Goal: Task Accomplishment & Management: Use online tool/utility

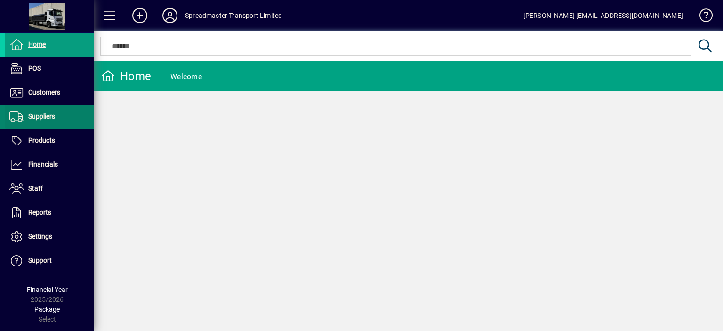
click at [48, 116] on span "Suppliers" at bounding box center [41, 116] width 27 height 8
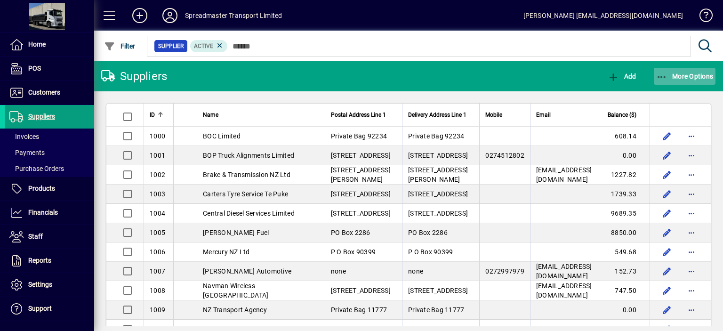
click at [681, 77] on span "More Options" at bounding box center [684, 76] width 57 height 8
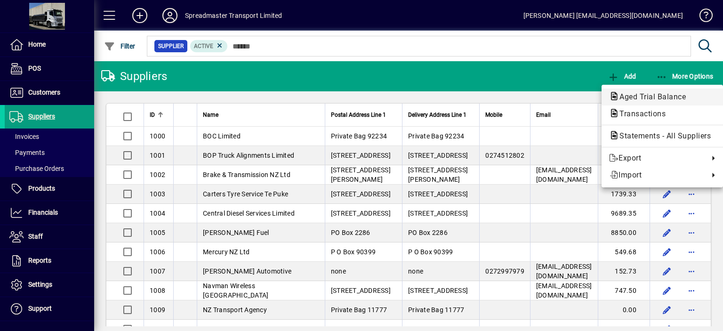
click at [638, 96] on span "Aged Trial Balance" at bounding box center [649, 96] width 81 height 9
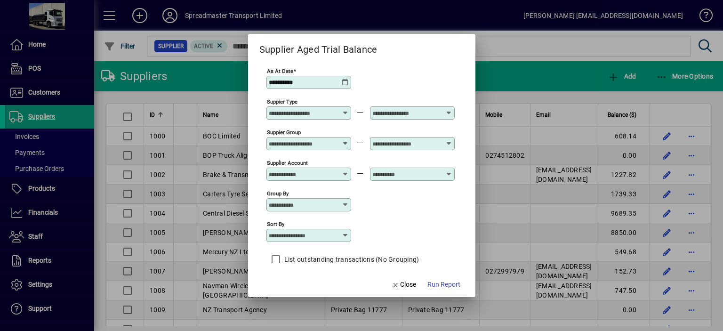
click at [347, 237] on icon at bounding box center [346, 236] width 8 height 8
click at [295, 280] on div "Supplier Name" at bounding box center [295, 282] width 45 height 10
type input "**********"
click at [449, 285] on span "Run Report" at bounding box center [443, 285] width 33 height 10
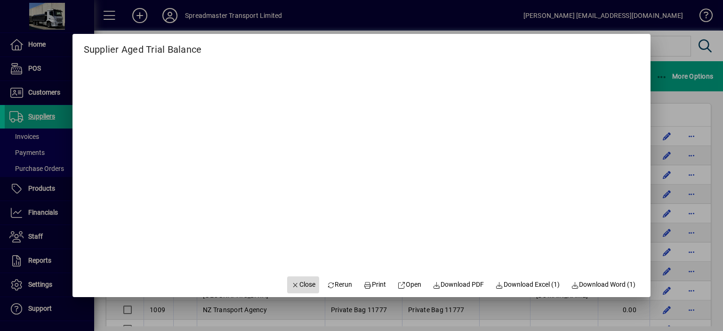
click at [302, 282] on span "Close" at bounding box center [303, 285] width 24 height 10
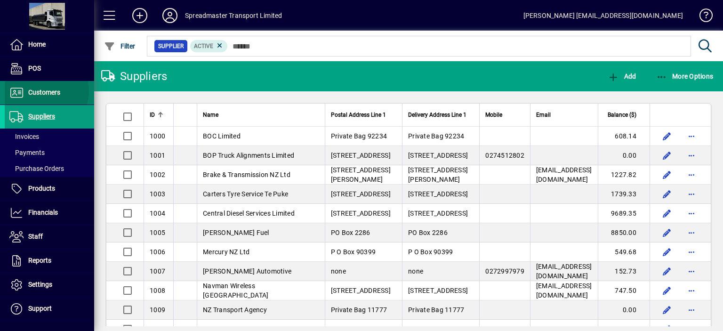
click at [42, 91] on span "Customers" at bounding box center [44, 92] width 32 height 8
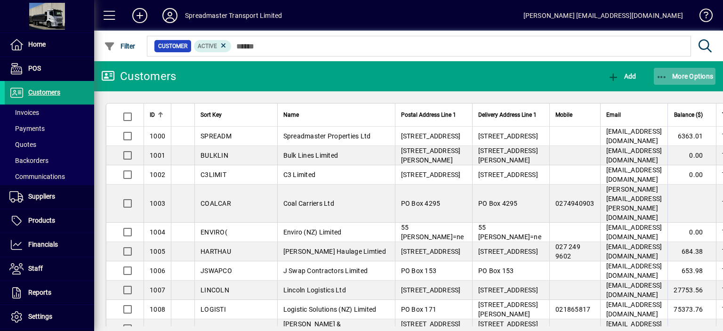
click at [675, 76] on span "More Options" at bounding box center [684, 76] width 57 height 8
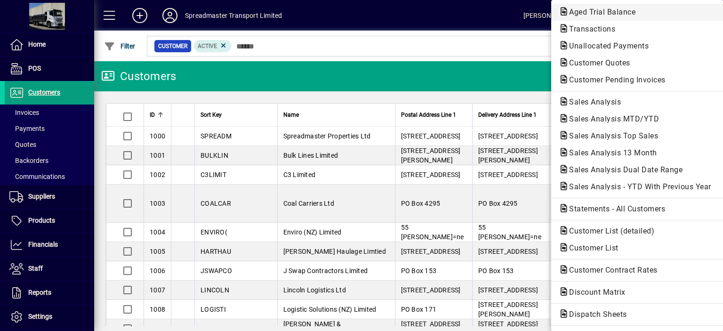
click at [576, 11] on span "Aged Trial Balance" at bounding box center [599, 12] width 81 height 9
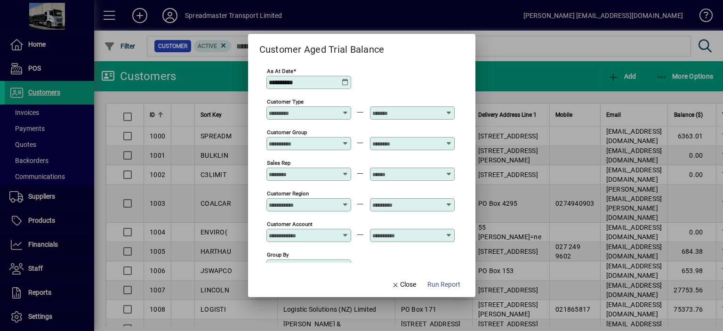
scroll to position [70, 0]
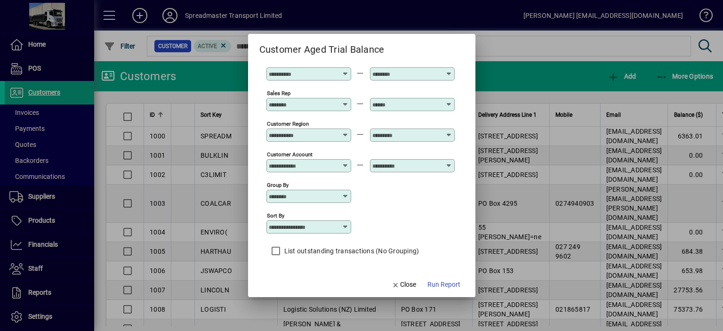
click at [347, 224] on icon at bounding box center [346, 227] width 8 height 8
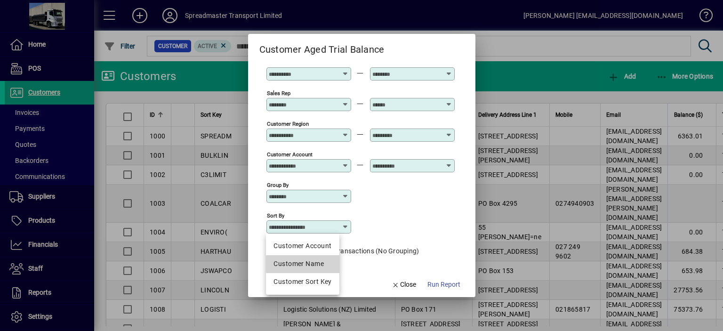
click at [325, 264] on div "Customer Name" at bounding box center [302, 264] width 58 height 10
type input "**********"
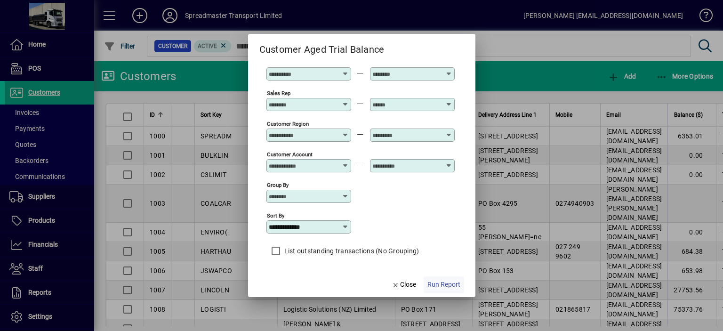
click at [444, 280] on span "Run Report" at bounding box center [443, 285] width 33 height 10
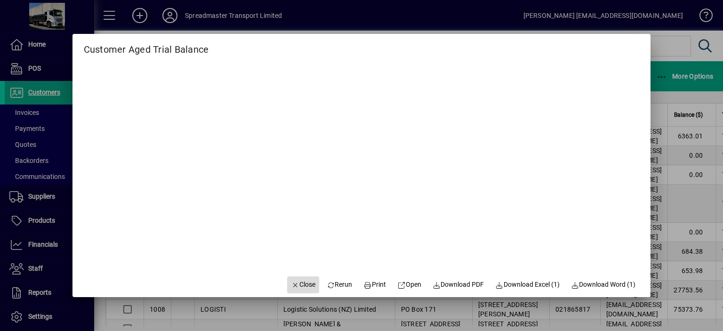
click at [298, 284] on span "Close" at bounding box center [303, 285] width 24 height 10
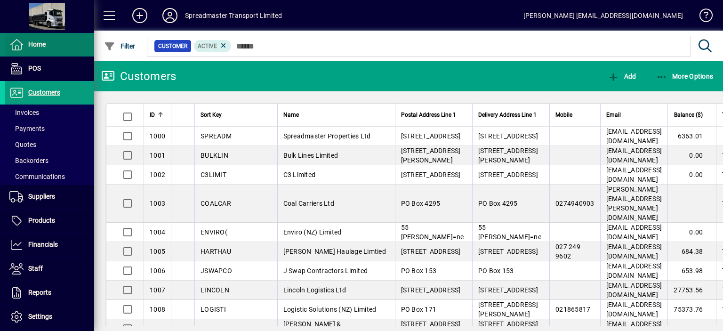
click at [34, 45] on span "Home" at bounding box center [36, 44] width 17 height 8
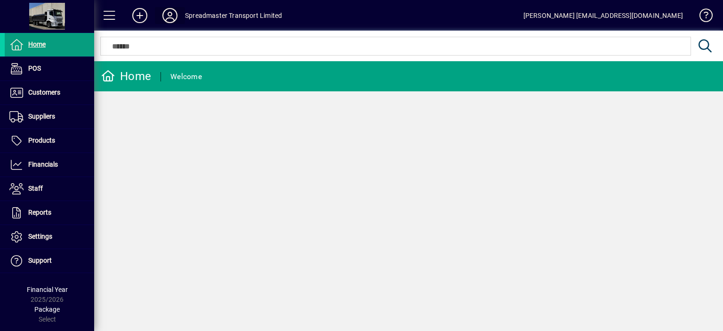
click at [169, 16] on icon at bounding box center [169, 15] width 19 height 15
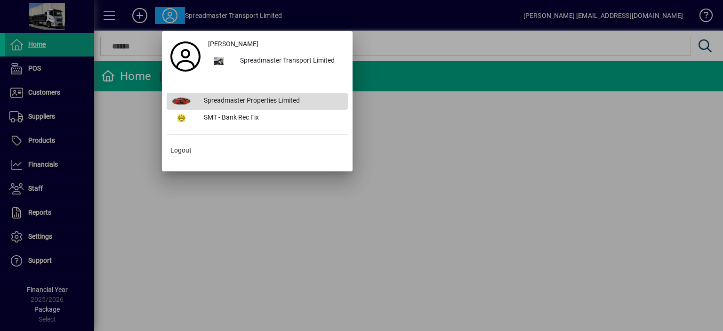
click at [229, 101] on div "Spreadmaster Properties Limited" at bounding box center [272, 101] width 152 height 17
